Goal: Information Seeking & Learning: Learn about a topic

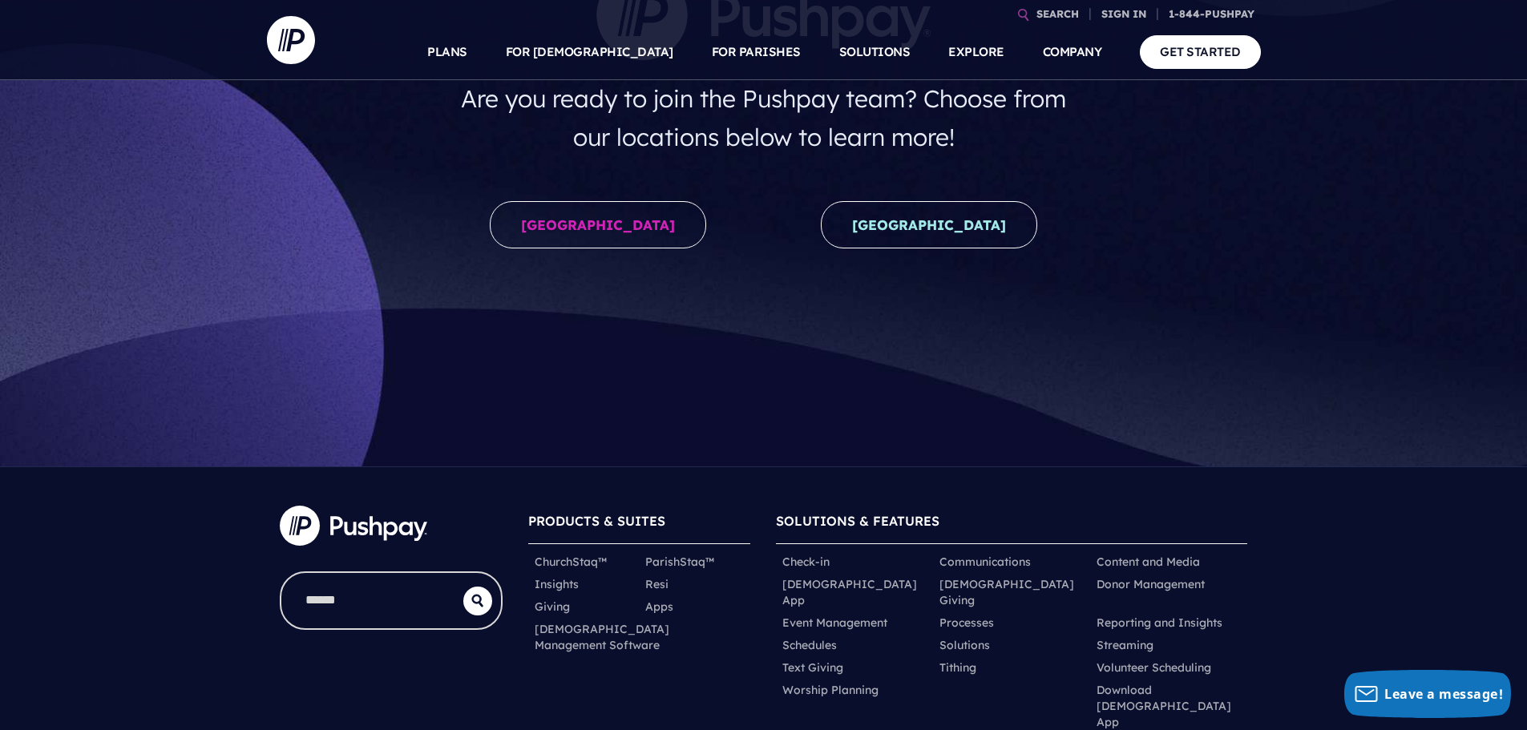
scroll to position [241, 0]
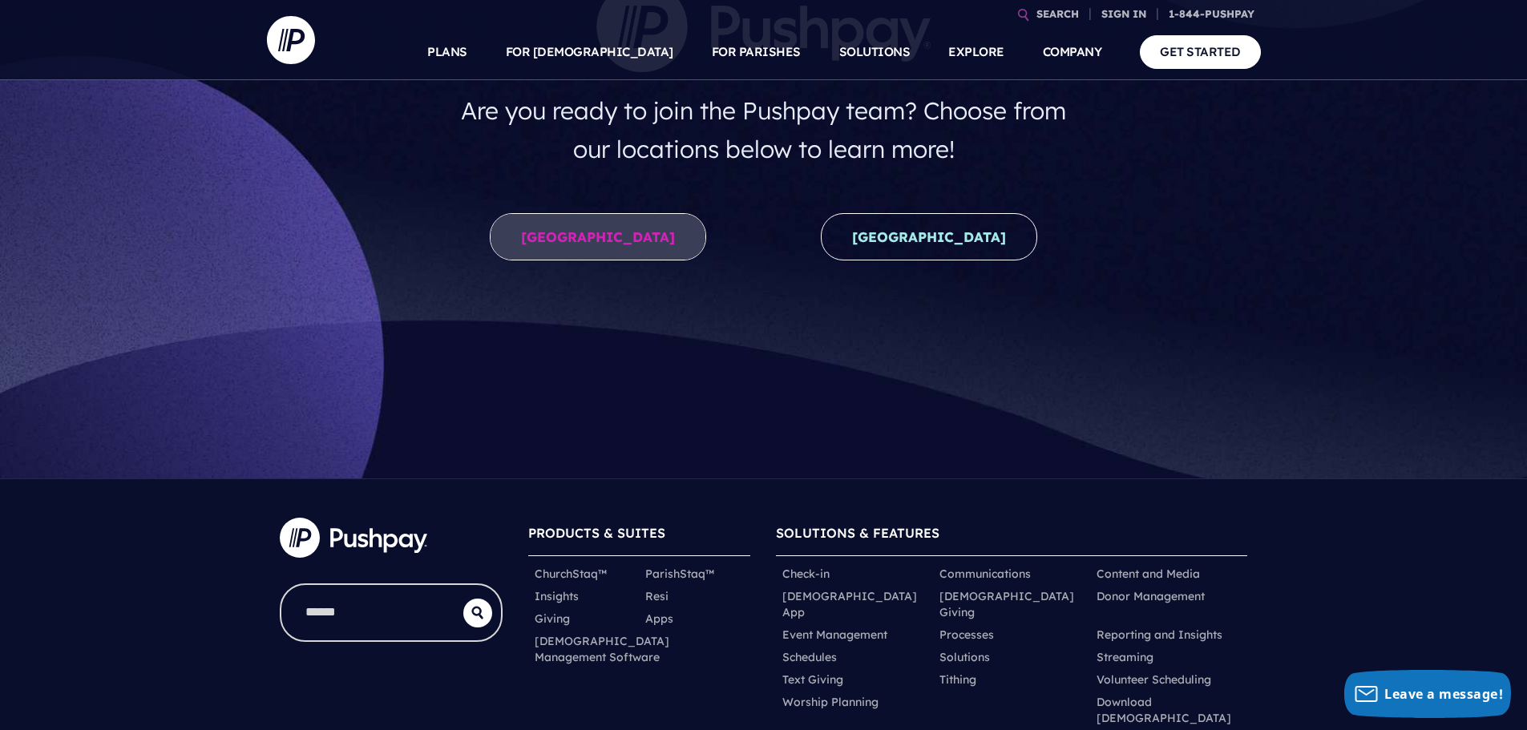
click at [622, 224] on link "[GEOGRAPHIC_DATA]" at bounding box center [598, 236] width 216 height 47
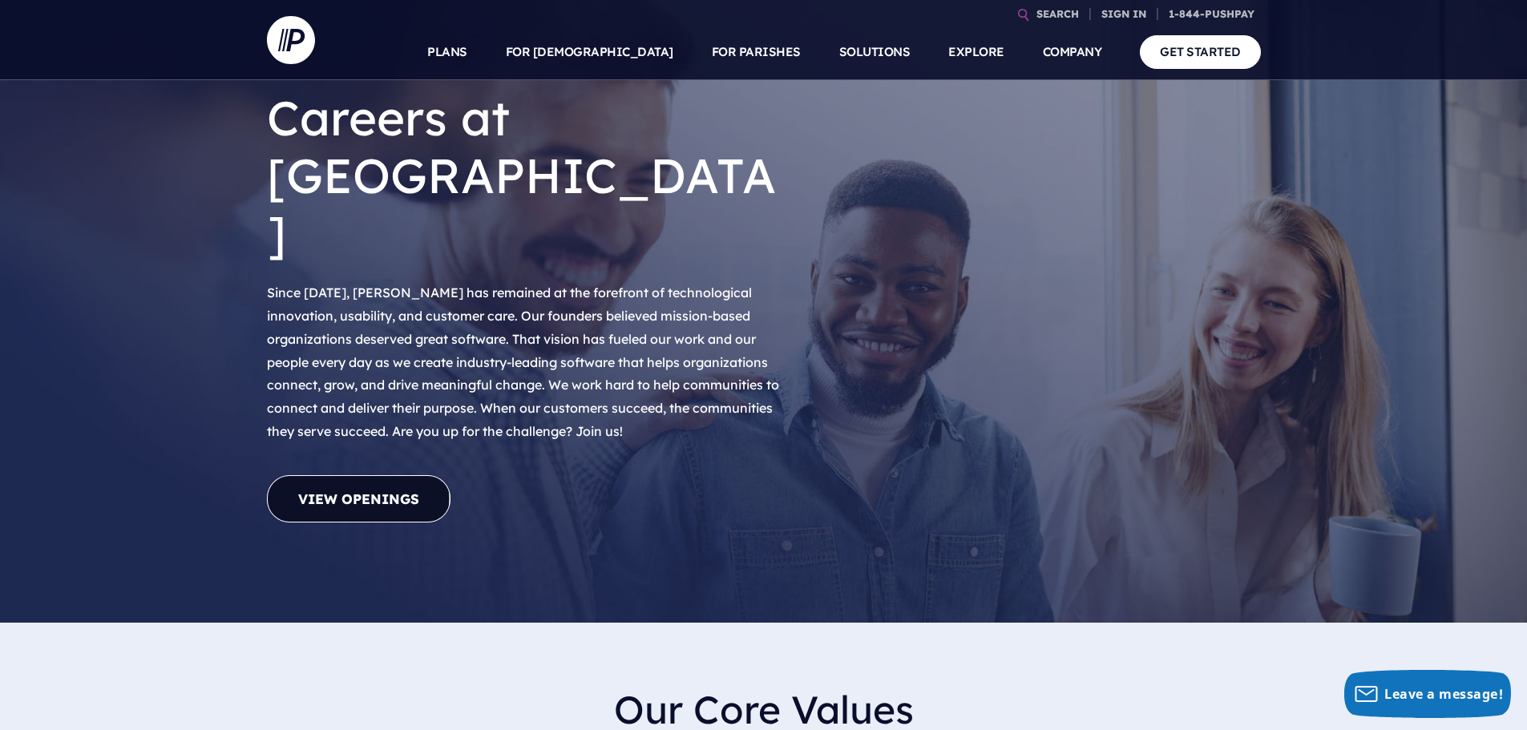
click at [411, 475] on link "View Openings" at bounding box center [359, 498] width 184 height 47
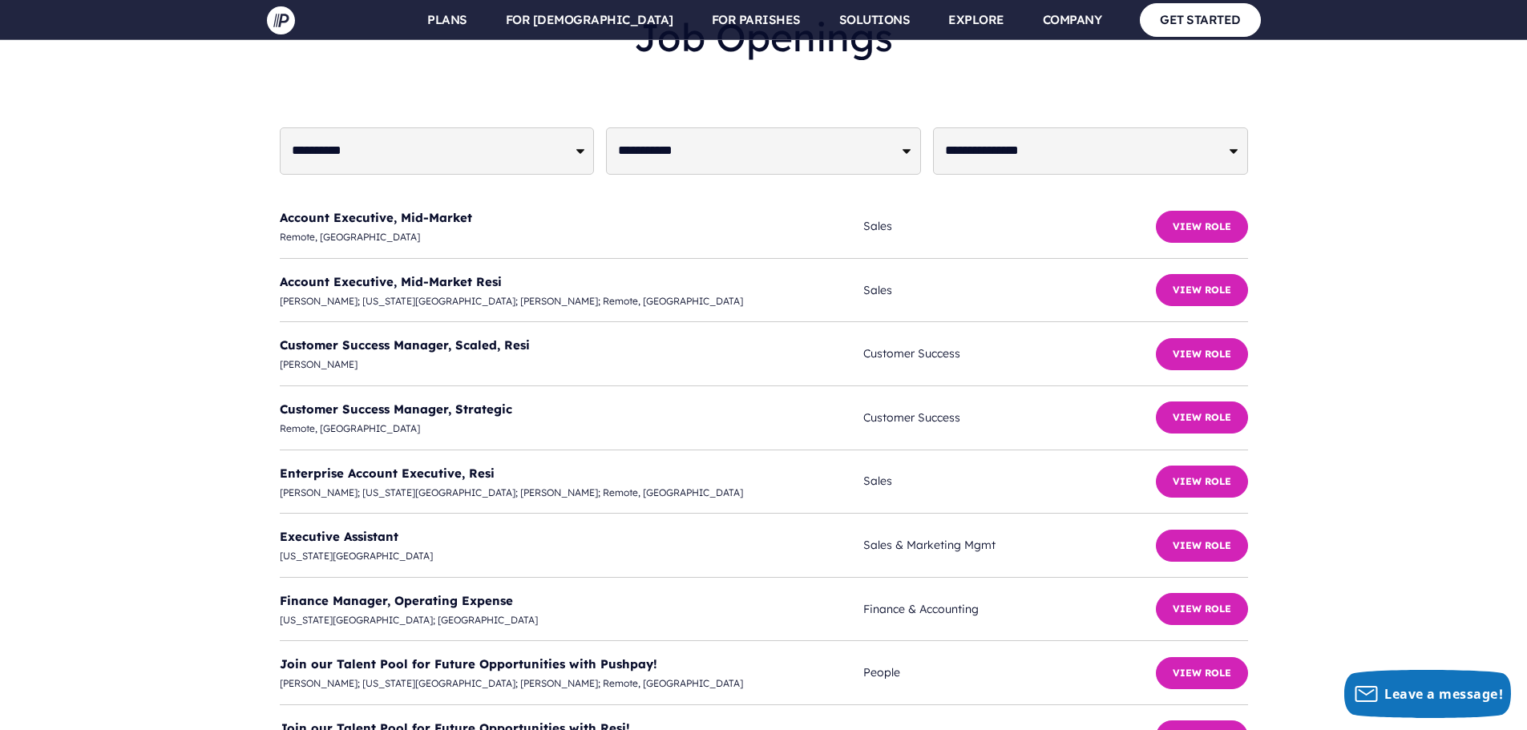
scroll to position [3896, 0]
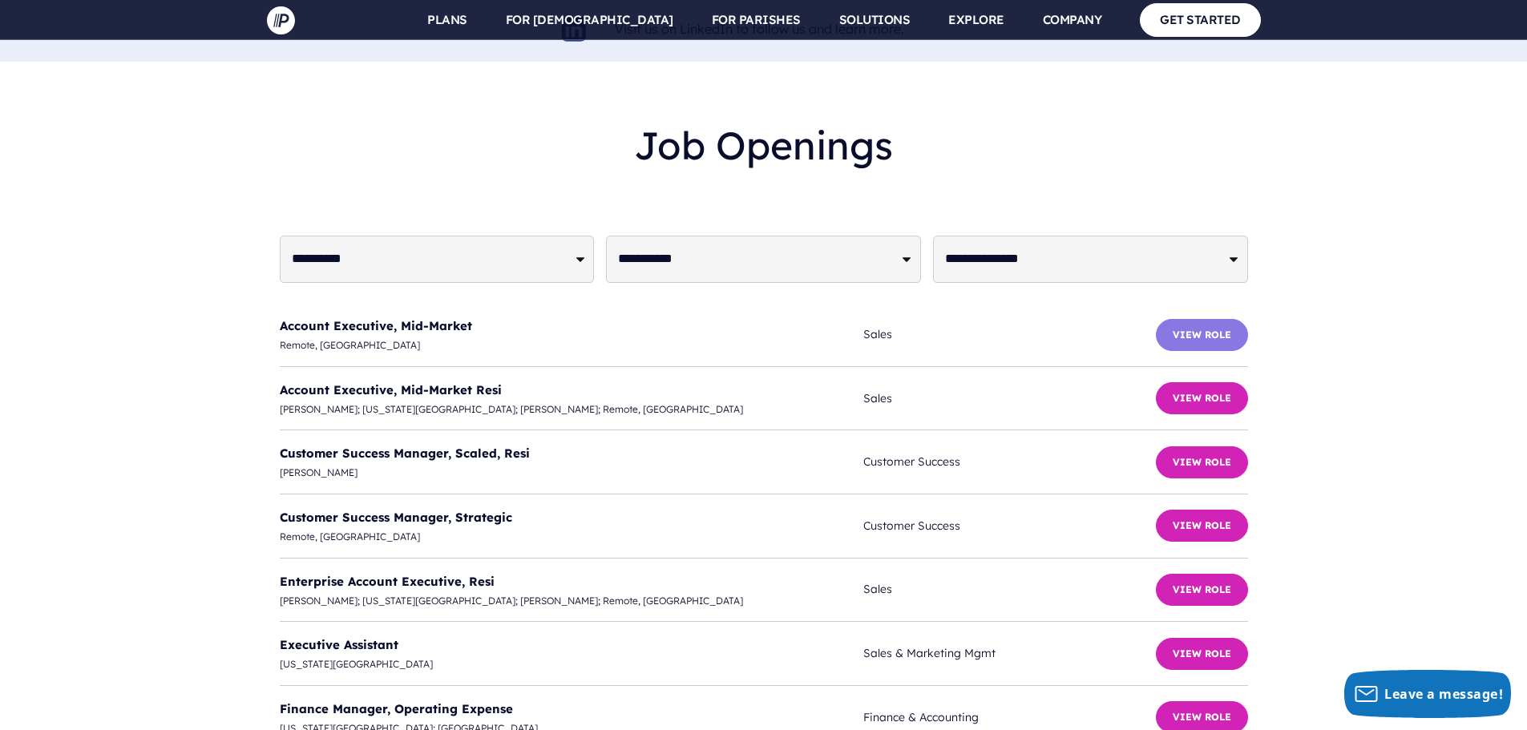
click at [1207, 319] on button "View Role" at bounding box center [1202, 335] width 92 height 32
click at [1207, 382] on button "View Role" at bounding box center [1202, 398] width 92 height 32
click at [1209, 574] on button "View Role" at bounding box center [1202, 590] width 92 height 32
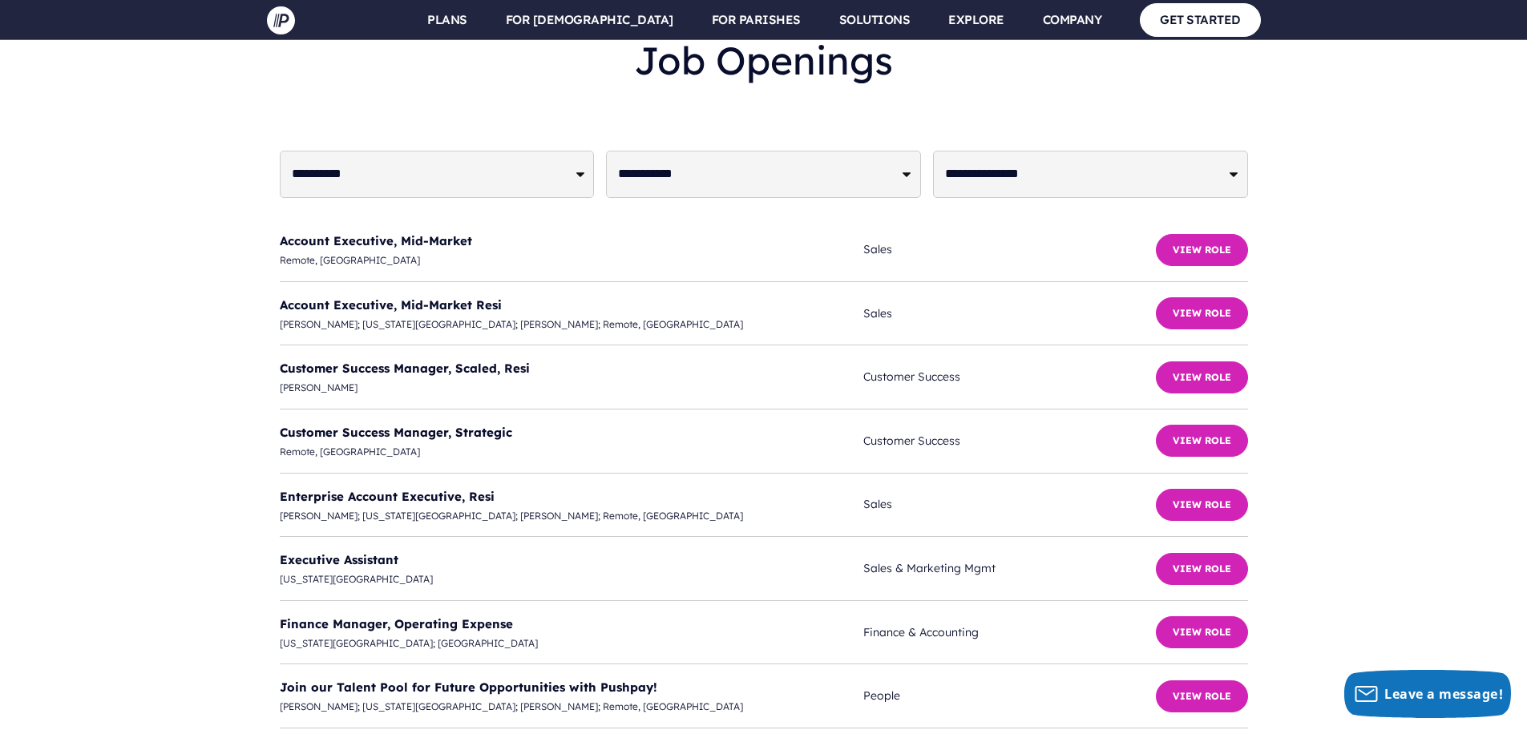
scroll to position [3977, 0]
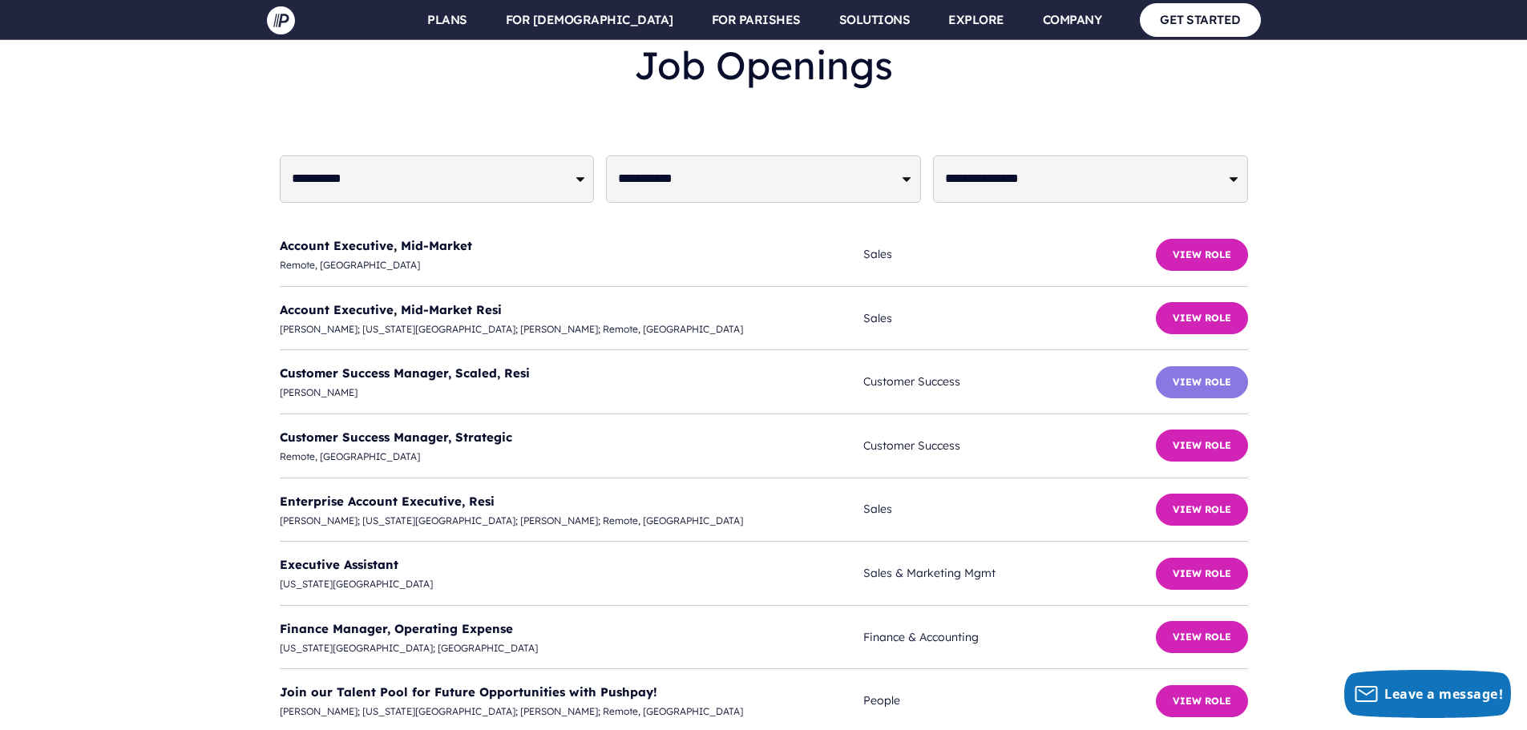
click at [1196, 366] on button "View Role" at bounding box center [1202, 382] width 92 height 32
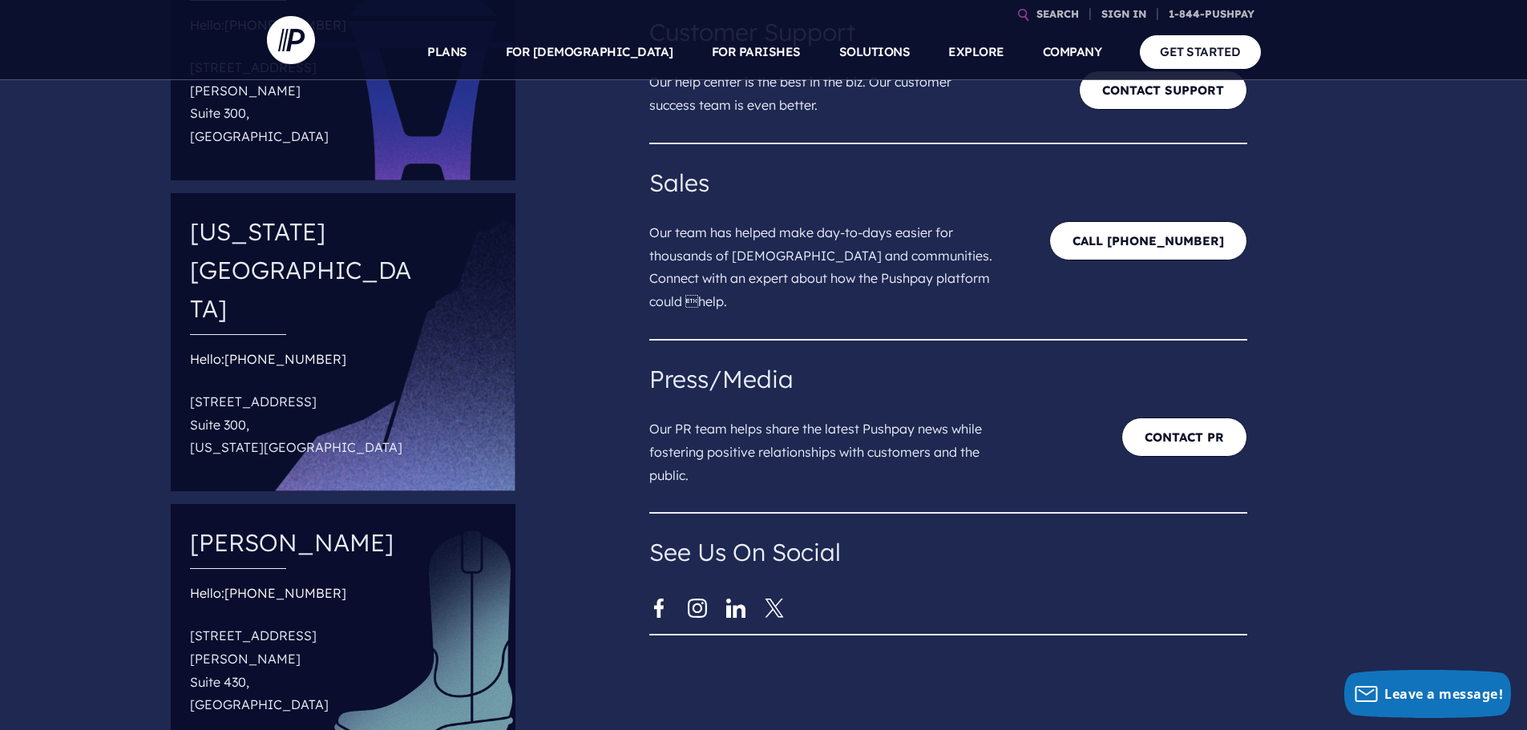
scroll to position [401, 0]
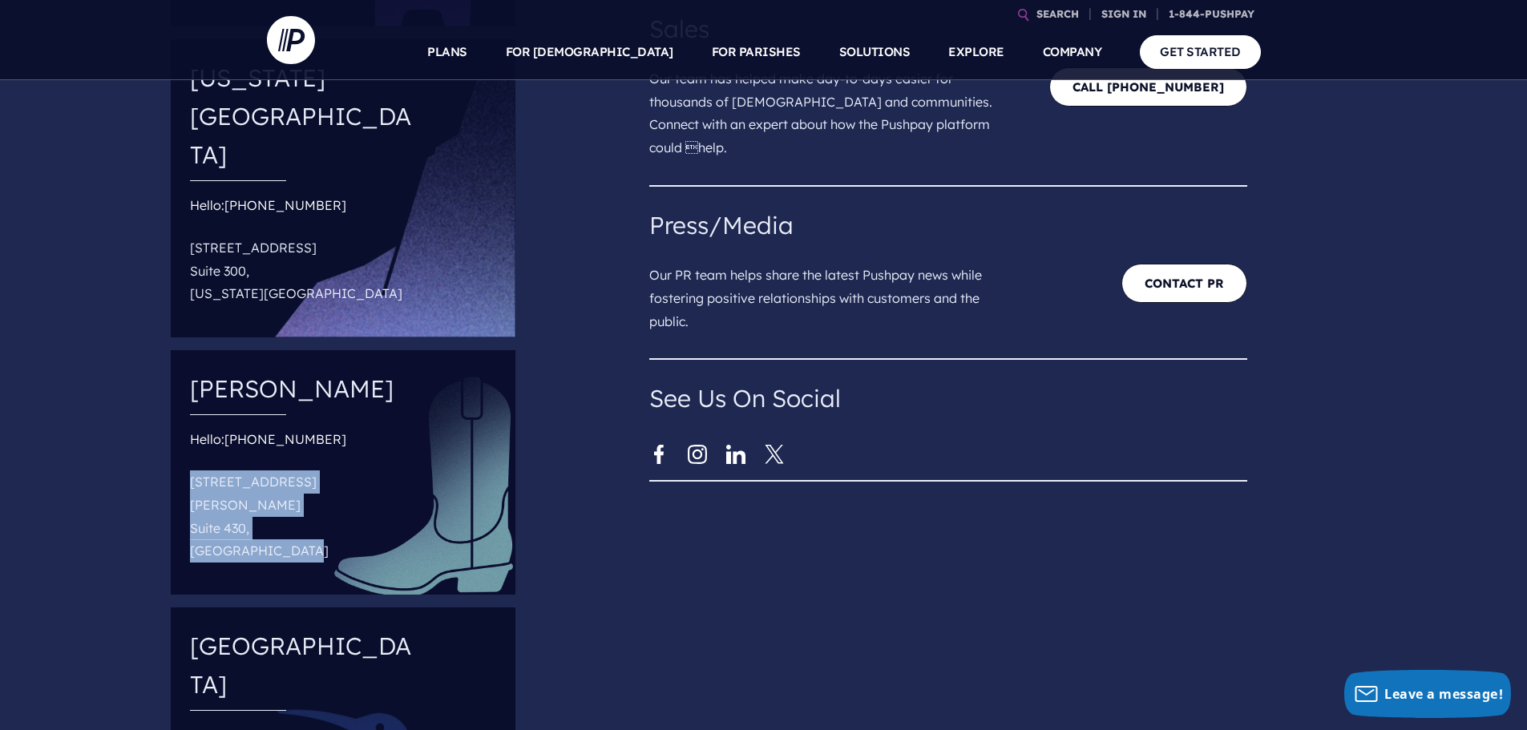
drag, startPoint x: 193, startPoint y: 343, endPoint x: 290, endPoint y: 382, distance: 104.4
click at [290, 382] on div "Allen Hello: (800) 875-0696 950 W. Bethany Drive Suite 430, Allen, TX 75013" at bounding box center [343, 472] width 345 height 245
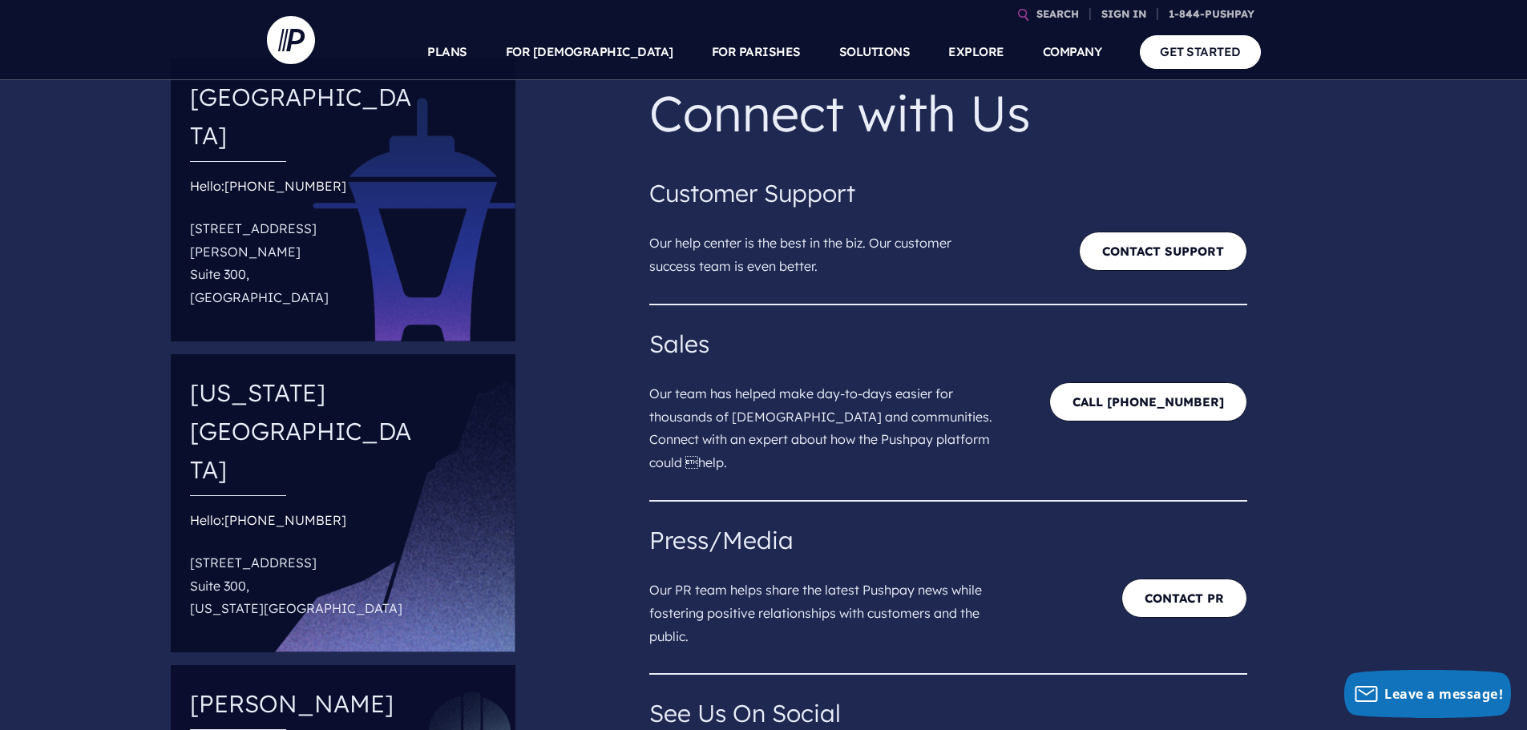
scroll to position [0, 0]
